Goal: Information Seeking & Learning: Learn about a topic

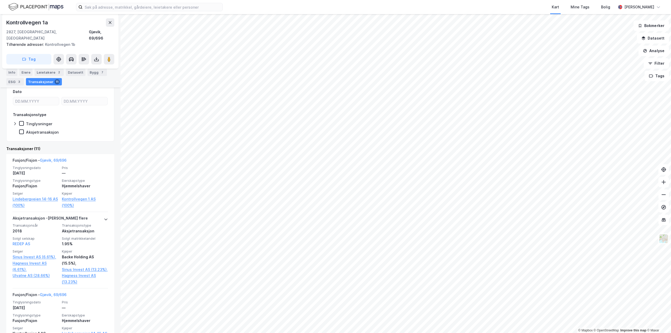
scroll to position [184, 0]
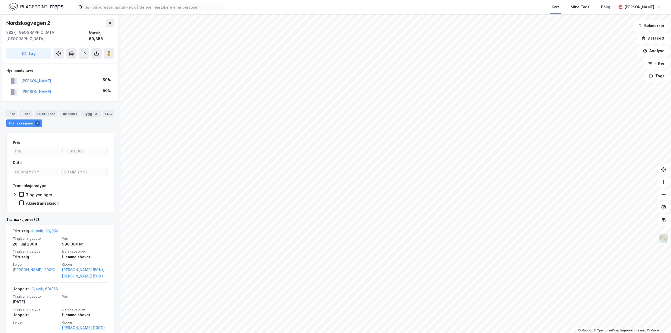
scroll to position [3, 0]
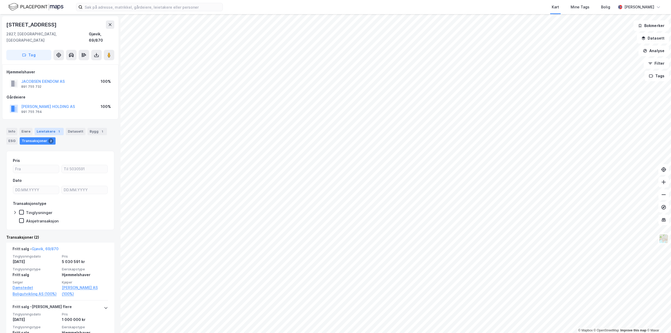
click at [54, 128] on div "Leietakere 1" at bounding box center [49, 131] width 29 height 7
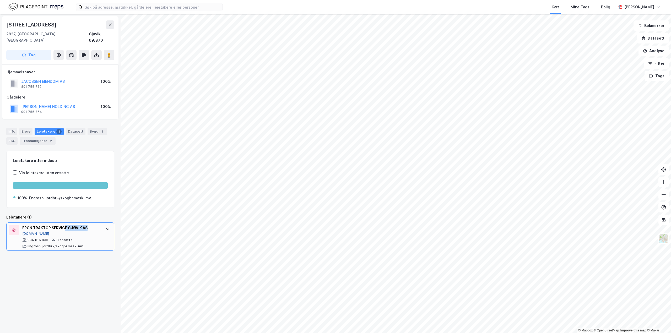
drag, startPoint x: 90, startPoint y: 219, endPoint x: 27, endPoint y: 226, distance: 63.3
click at [63, 225] on div "FRON TRAKTOR SERVICE GJØVIK AS" at bounding box center [61, 228] width 78 height 6
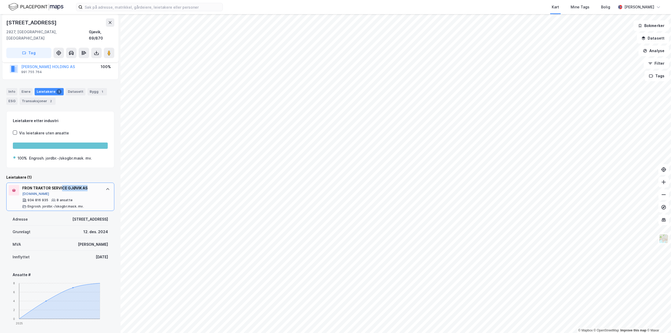
scroll to position [62, 0]
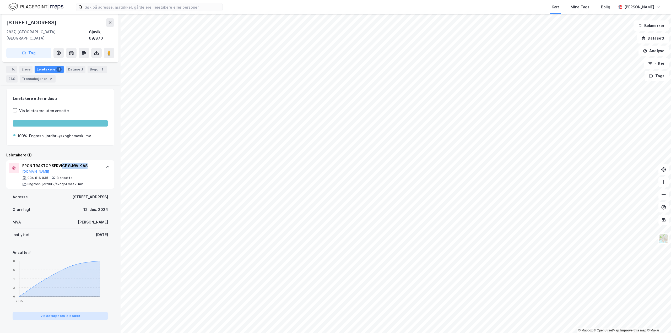
click at [64, 312] on button "Vis detaljer om leietaker" at bounding box center [60, 316] width 95 height 8
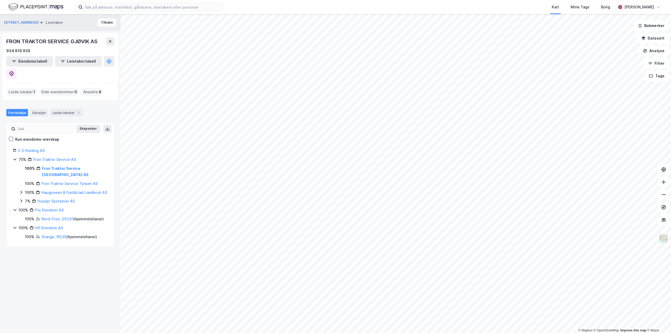
click at [104, 24] on button "Tilbake" at bounding box center [107, 22] width 19 height 8
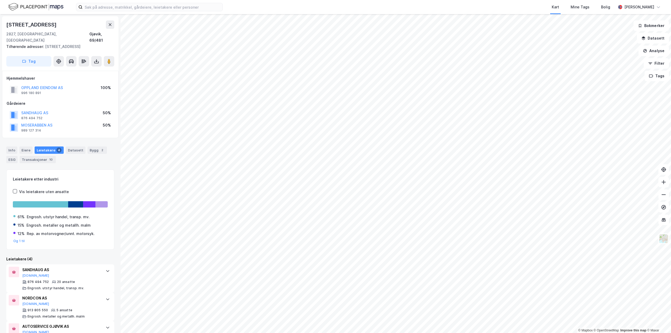
click at [109, 25] on icon at bounding box center [110, 25] width 4 height 4
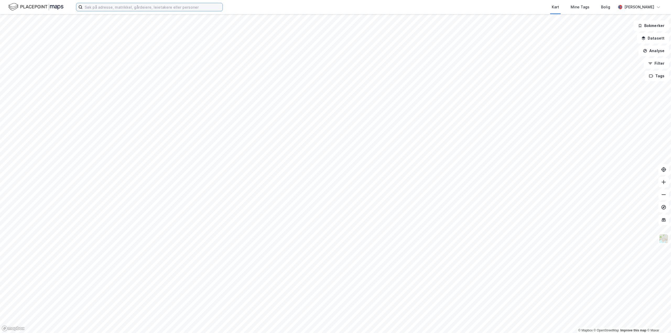
click at [113, 4] on input at bounding box center [153, 7] width 140 height 8
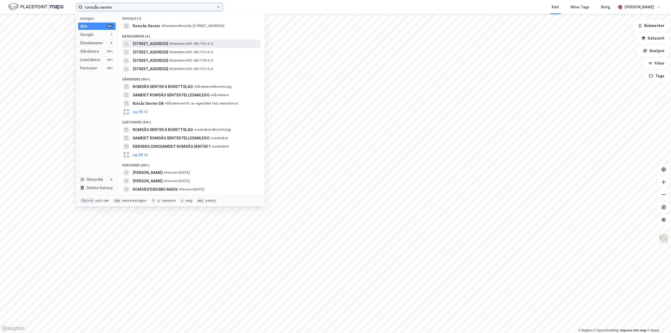
type input "romsås senter"
click at [160, 45] on span "[STREET_ADDRESS]" at bounding box center [151, 44] width 36 height 6
